Goal: Task Accomplishment & Management: Manage account settings

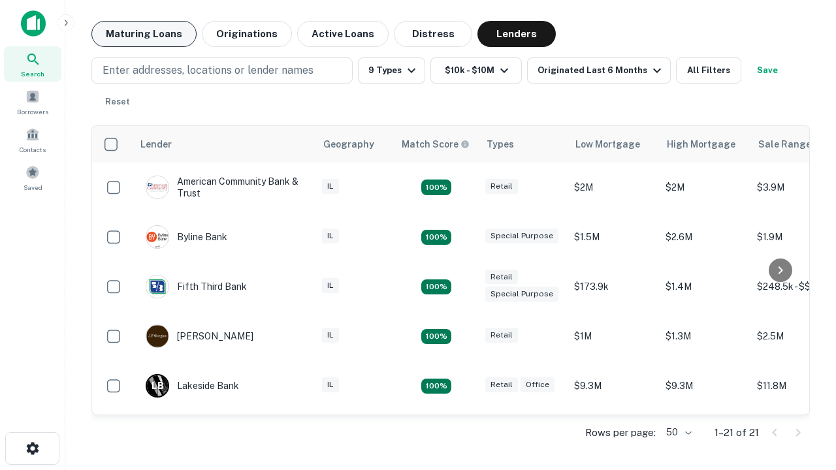
click at [144, 34] on button "Maturing Loans" at bounding box center [143, 34] width 105 height 26
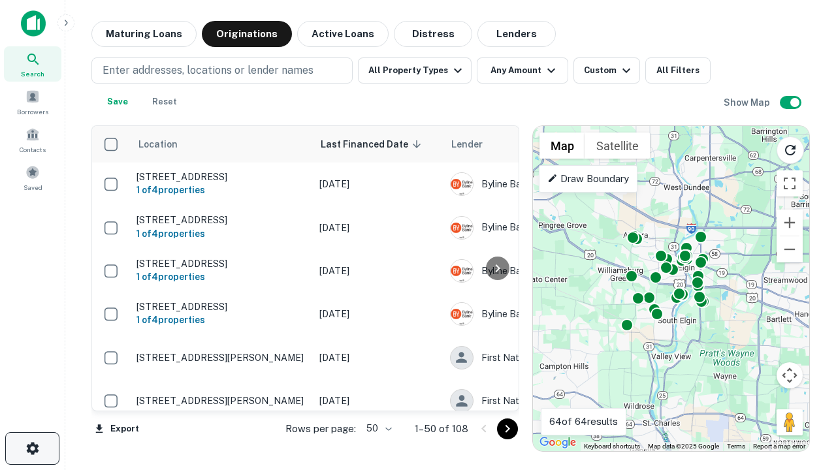
click at [32, 449] on icon "button" at bounding box center [33, 449] width 16 height 16
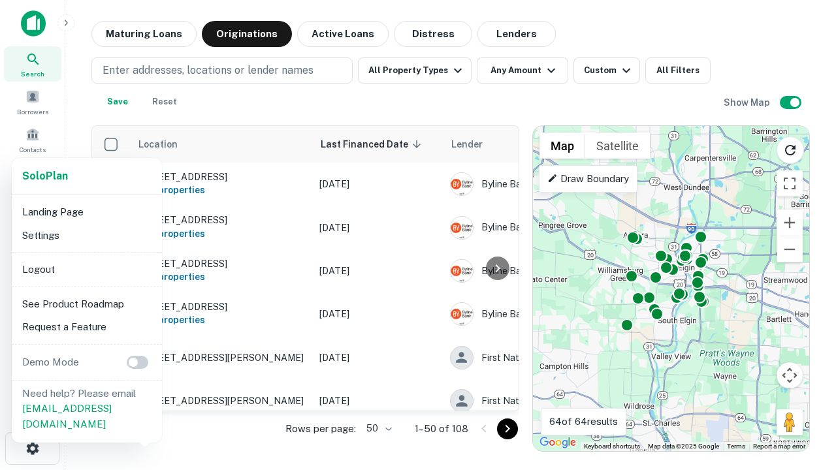
click at [86, 269] on li "Logout" at bounding box center [87, 270] width 140 height 24
